Goal: Task Accomplishment & Management: Manage account settings

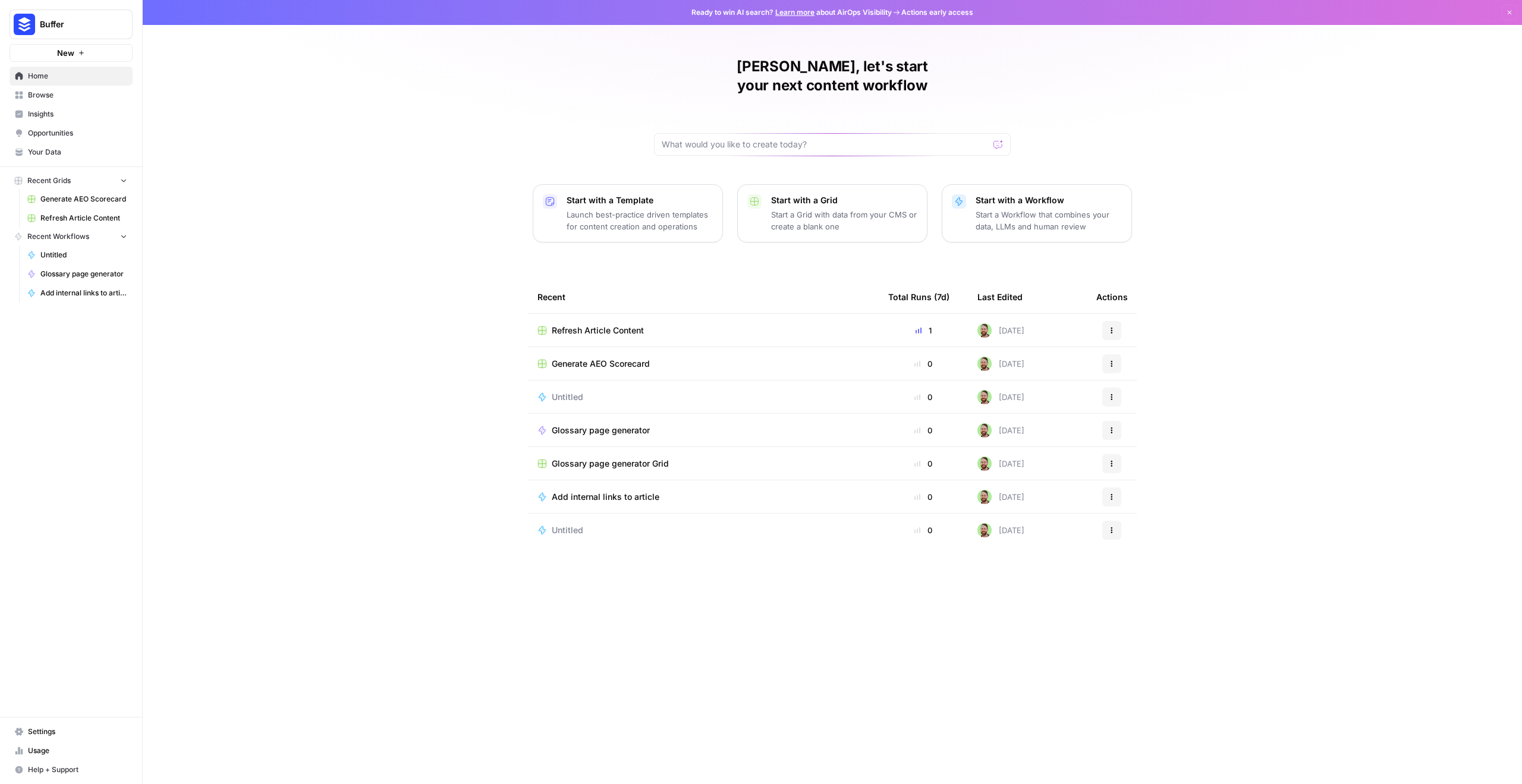
click at [72, 732] on span "Settings" at bounding box center [78, 731] width 99 height 10
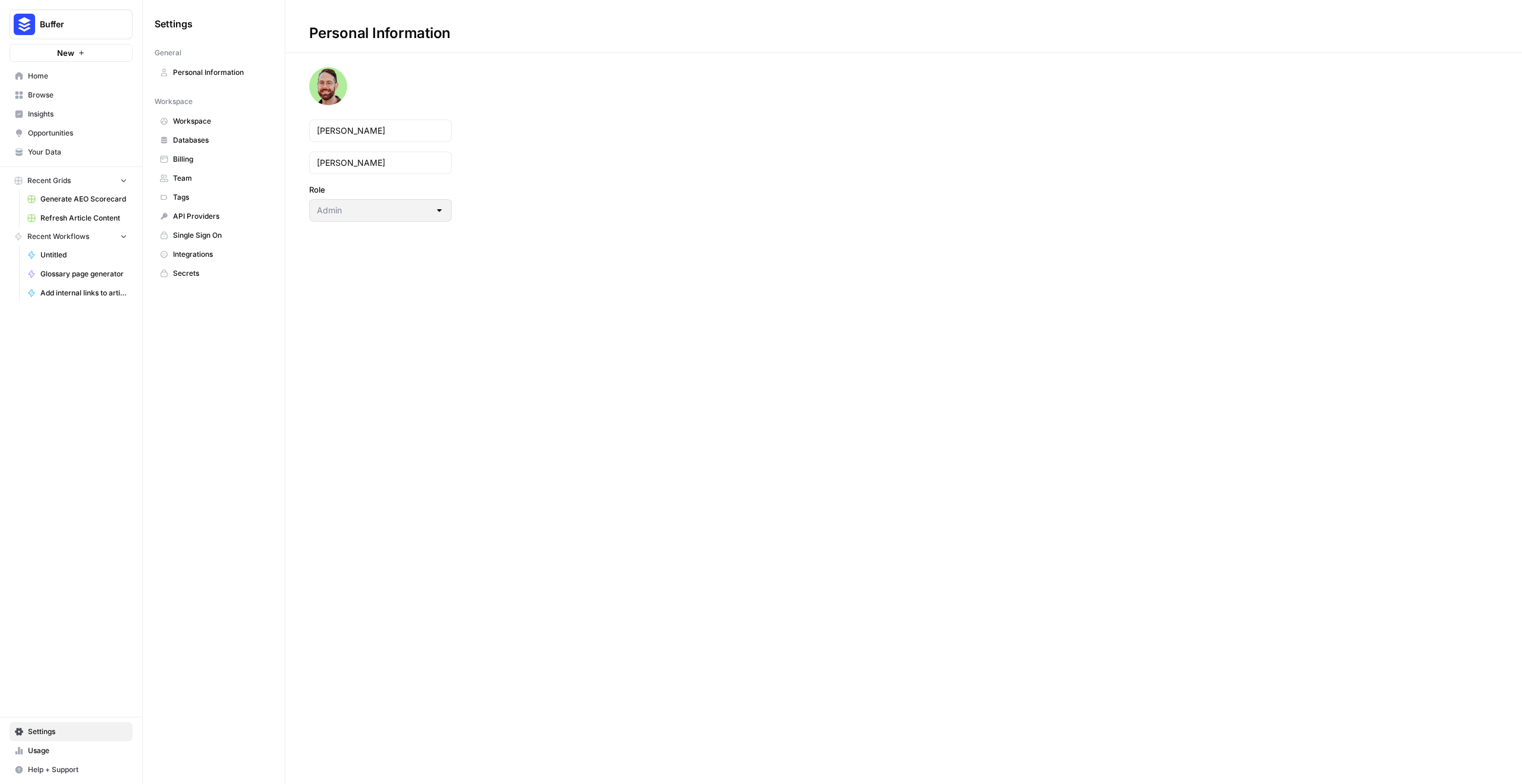
click at [219, 69] on span "Personal Information" at bounding box center [220, 72] width 95 height 10
click at [200, 123] on span "Workspace" at bounding box center [220, 121] width 95 height 10
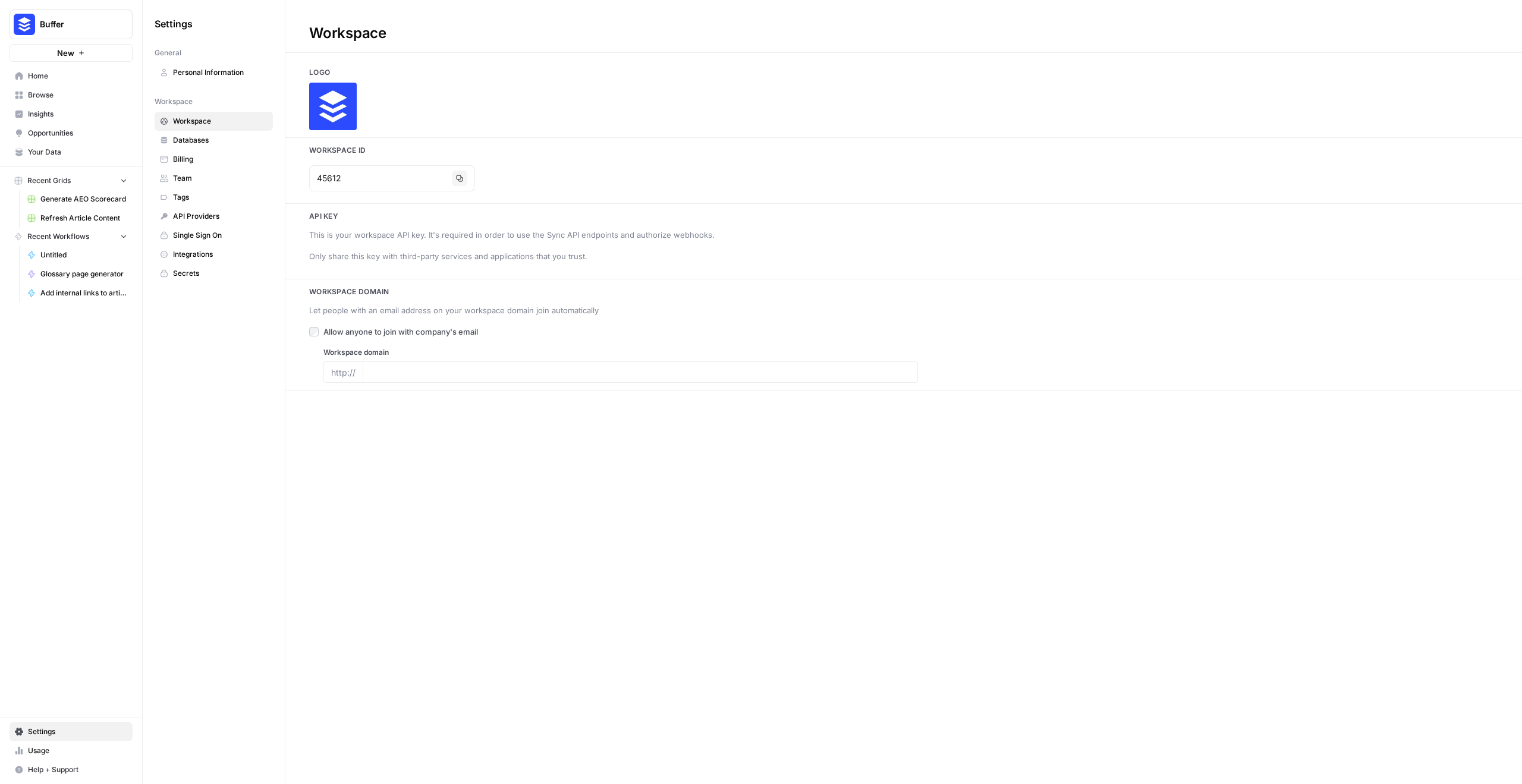
type input "[DOMAIN_NAME]"
click at [200, 145] on span "Databases" at bounding box center [220, 140] width 95 height 10
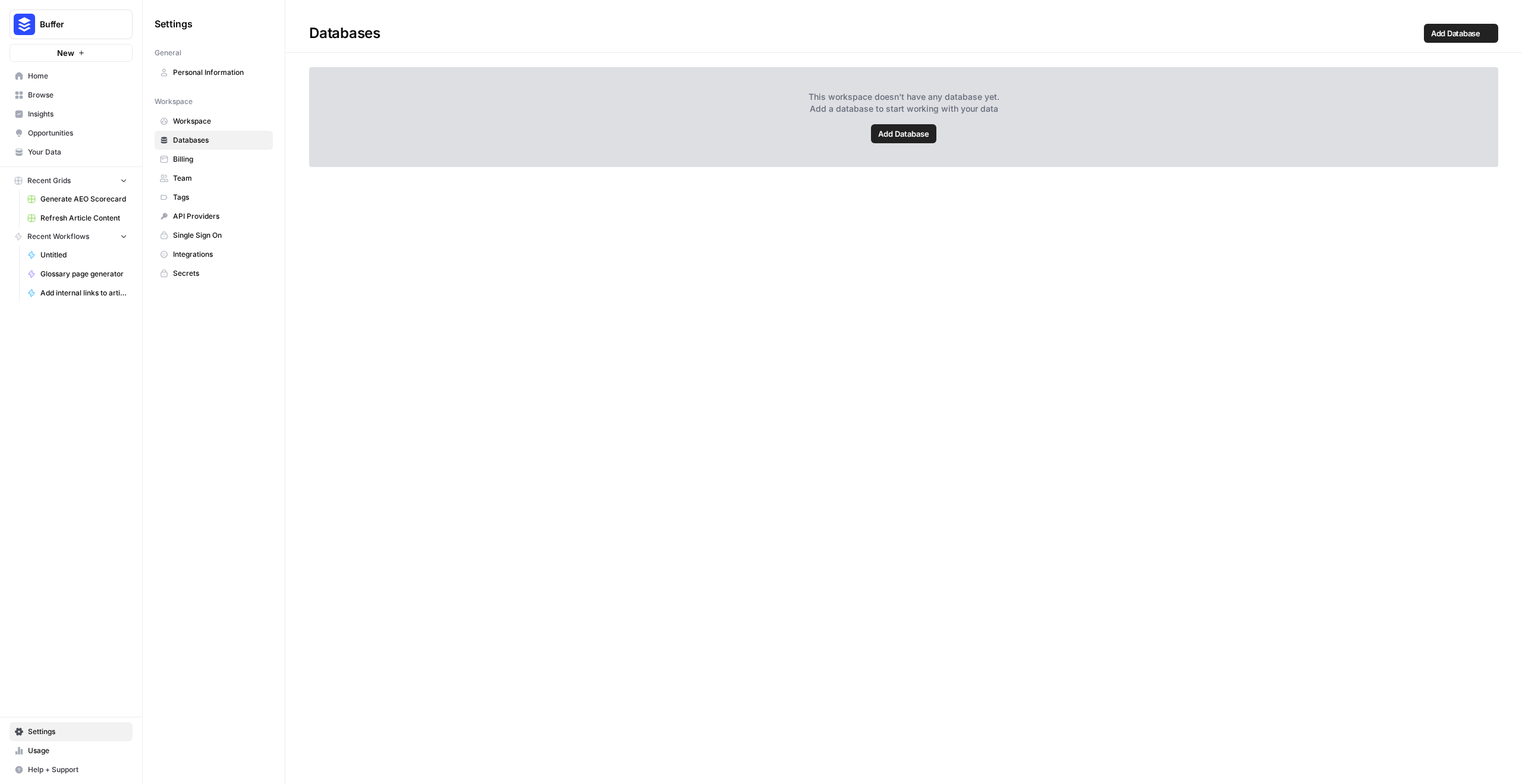
click at [195, 161] on span "Billing" at bounding box center [220, 159] width 95 height 10
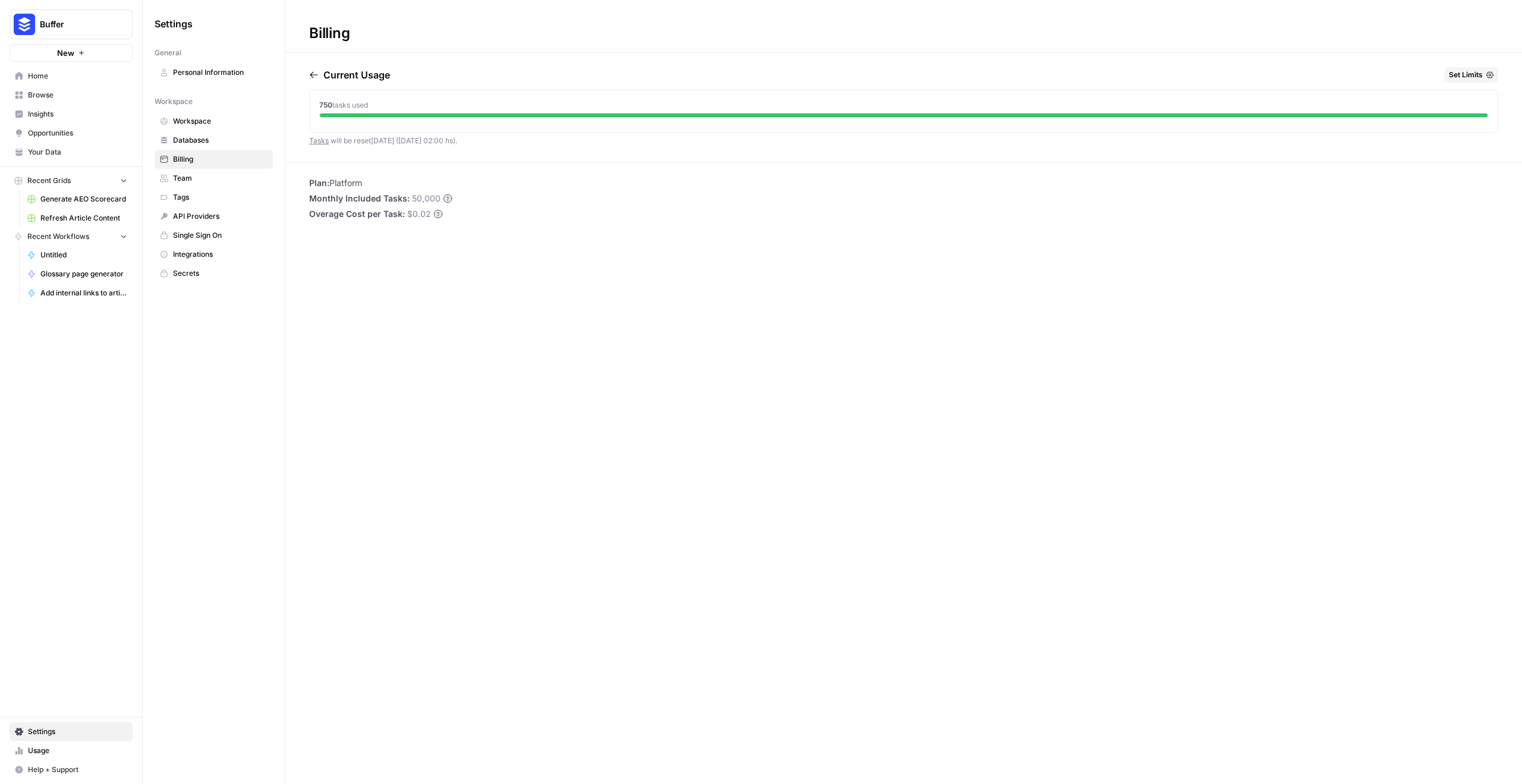
click at [193, 183] on span "Team" at bounding box center [220, 178] width 95 height 10
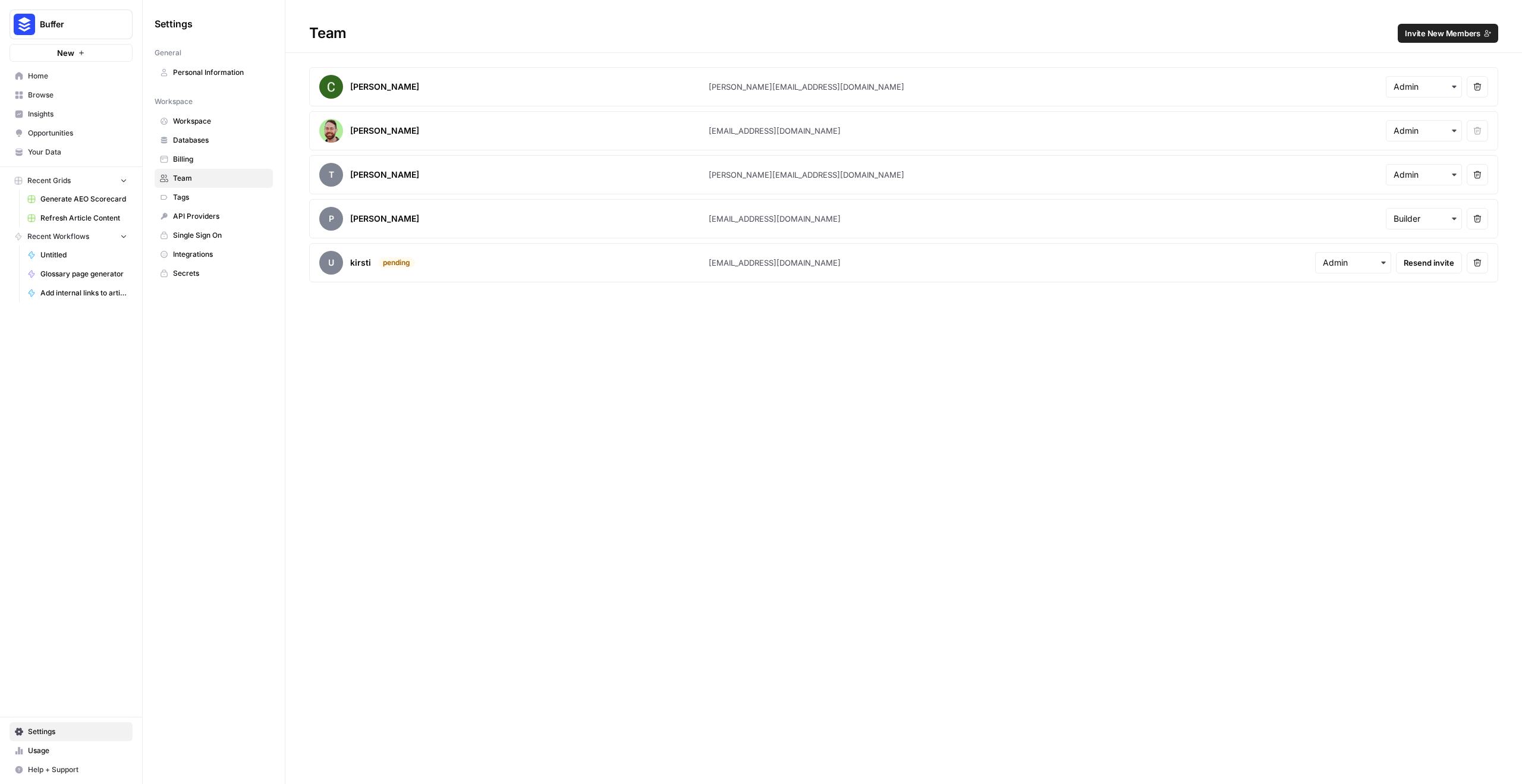
click at [62, 18] on span "Buffer" at bounding box center [76, 24] width 72 height 12
click at [57, 133] on span "Log Out" at bounding box center [111, 133] width 163 height 12
